Goal: Transaction & Acquisition: Purchase product/service

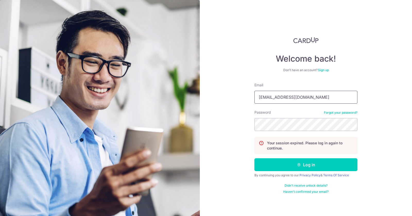
drag, startPoint x: 273, startPoint y: 98, endPoint x: 237, endPoint y: 94, distance: 35.8
click at [237, 94] on div "Welcome back! Don’t have an account? Sign up Email finance@lihtorganics.com Pas…" at bounding box center [306, 108] width 212 height 216
type input "nerissa@lihtorganics.com"
click at [255, 158] on button "Log in" at bounding box center [306, 164] width 103 height 13
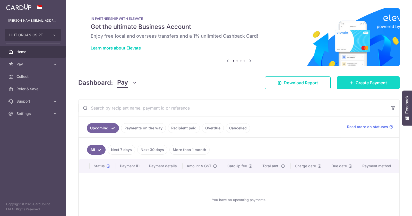
click at [356, 82] on link "Create Payment" at bounding box center [368, 82] width 63 height 13
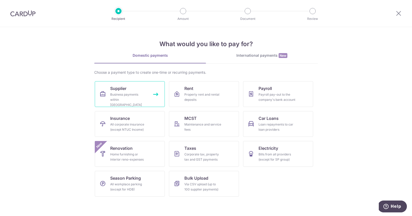
click at [144, 92] on div "Business payments within Singapore" at bounding box center [128, 99] width 37 height 15
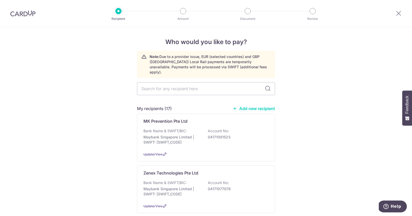
click at [244, 106] on div "My recipients (17) Add new recipient" at bounding box center [206, 108] width 138 height 6
click at [243, 106] on link "Add new recipient" at bounding box center [254, 108] width 43 height 5
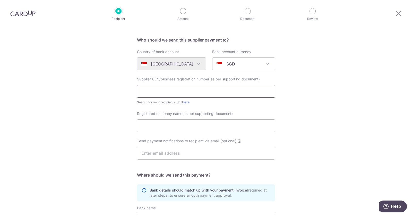
scroll to position [37, 0]
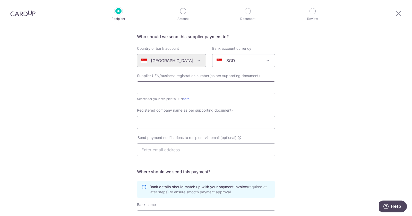
click at [178, 90] on input "text" at bounding box center [206, 87] width 138 height 13
type input "202508002"
click at [168, 122] on input "Registered company name(as per supporting document)" at bounding box center [206, 122] width 138 height 13
type input "Merybyte Pte Ltd"
click at [175, 148] on input "text" at bounding box center [206, 149] width 138 height 13
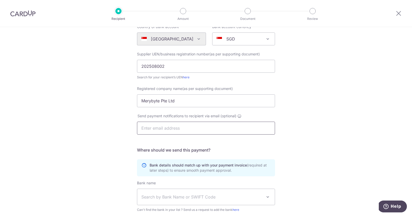
scroll to position [62, 0]
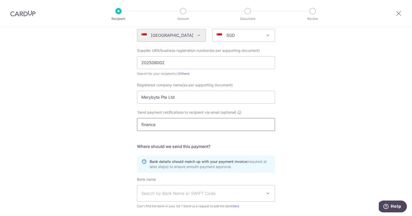
type input "finance@lihtorganics.com"
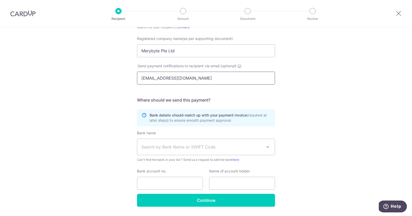
scroll to position [111, 0]
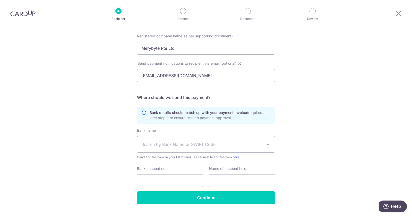
click at [179, 140] on span "Search by Bank Name or SWIFT Code" at bounding box center [206, 144] width 138 height 16
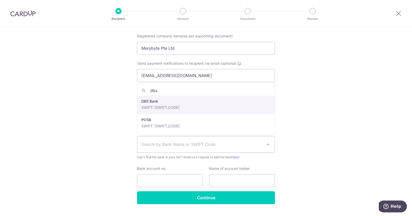
type input "dbs"
select select "6"
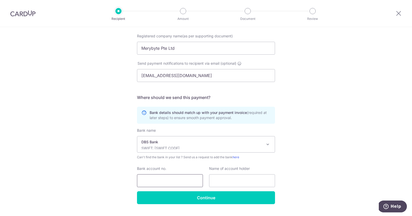
click at [171, 179] on input "Bank account no." at bounding box center [170, 180] width 66 height 13
paste input "8853799691"
type input "8853799691"
click at [219, 184] on input "text" at bounding box center [242, 180] width 66 height 13
type input "<"
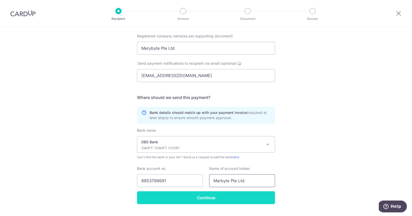
type input "Merbyte Pte Ltd"
click at [220, 200] on input "Continue" at bounding box center [206, 197] width 138 height 13
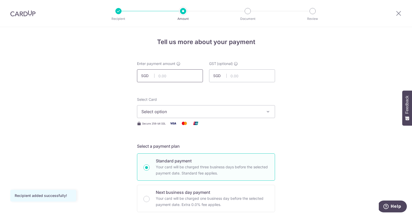
click at [184, 78] on input "text" at bounding box center [170, 75] width 66 height 13
type input "1,000.00"
click at [147, 116] on button "Select option" at bounding box center [206, 111] width 138 height 13
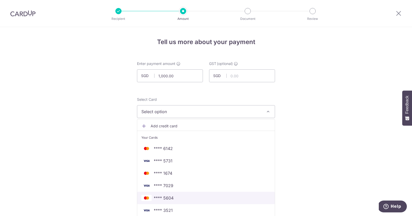
click at [168, 194] on link "**** 5604" at bounding box center [206, 198] width 138 height 12
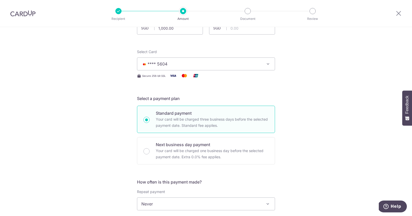
scroll to position [53, 0]
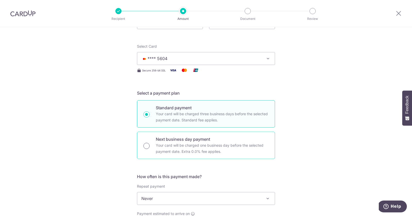
click at [148, 145] on input "Next business day payment Your card will be charged one business day before the…" at bounding box center [147, 146] width 6 height 6
radio input "true"
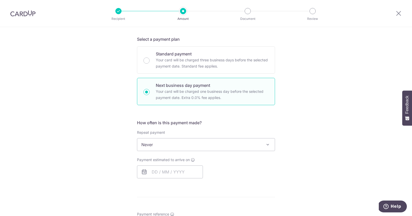
scroll to position [109, 0]
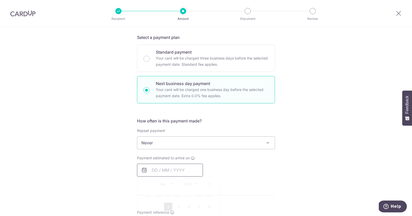
click at [155, 170] on input "text" at bounding box center [170, 170] width 66 height 13
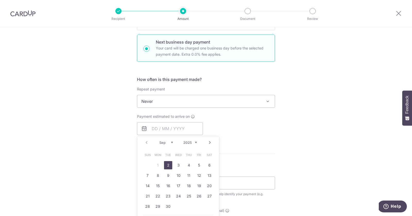
click at [166, 164] on link "2" at bounding box center [168, 165] width 8 height 8
type input "02/09/2025"
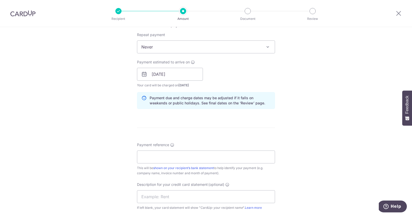
scroll to position [207, 0]
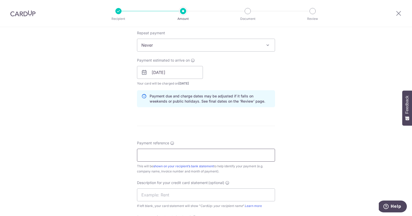
click at [167, 156] on input "Payment reference" at bounding box center [206, 155] width 138 height 13
click at [166, 155] on input "merbyte inv 08002" at bounding box center [206, 155] width 138 height 13
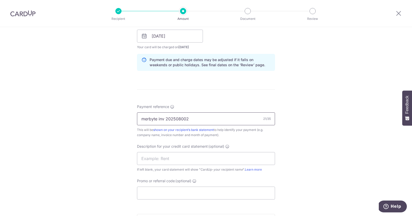
scroll to position [244, 0]
type input "merbyte inv 202508002"
click at [177, 192] on input "Promo or referral code (optional)" at bounding box center [206, 191] width 138 height 13
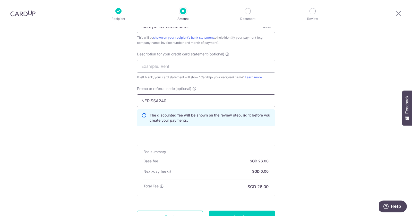
scroll to position [344, 0]
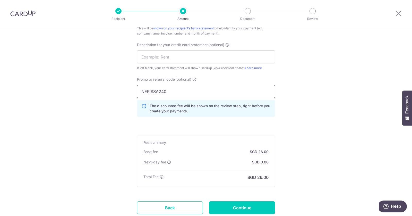
drag, startPoint x: 230, startPoint y: 90, endPoint x: 141, endPoint y: 72, distance: 91.2
click at [141, 72] on div "Payment reference merbyte inv 202508002 21/35 This will be shown on your recipi…" at bounding box center [206, 62] width 138 height 119
type input "LH175"
click at [222, 203] on input "Continue" at bounding box center [242, 207] width 66 height 13
type input "Create Schedule"
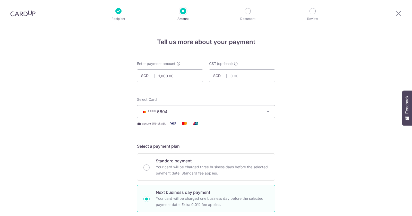
scroll to position [387, 0]
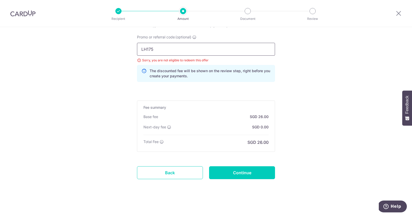
drag, startPoint x: 195, startPoint y: 48, endPoint x: 116, endPoint y: 41, distance: 78.9
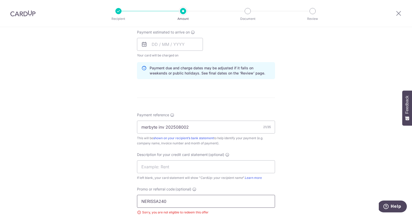
scroll to position [221, 0]
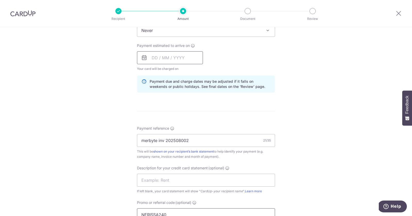
type input "NERISSA240"
click at [155, 58] on input "text" at bounding box center [170, 57] width 66 height 13
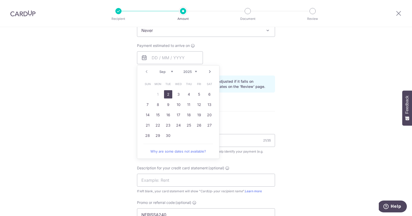
click at [166, 93] on link "2" at bounding box center [168, 94] width 8 height 8
type input "[DATE]"
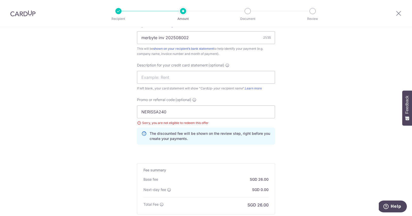
scroll to position [387, 0]
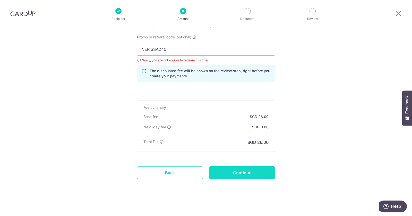
click at [230, 174] on input "Continue" at bounding box center [242, 172] width 66 height 13
type input "Update Schedule"
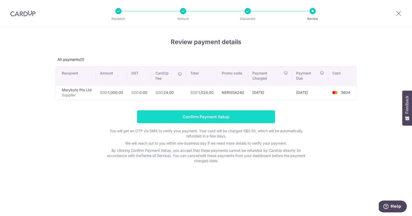
click at [234, 113] on input "Confirm Payment Setup" at bounding box center [206, 116] width 138 height 13
